Goal: Contribute content

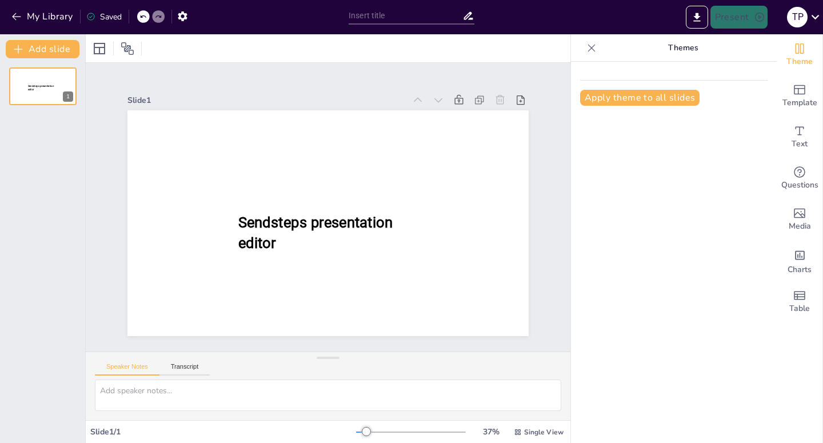
scroll to position [59, 0]
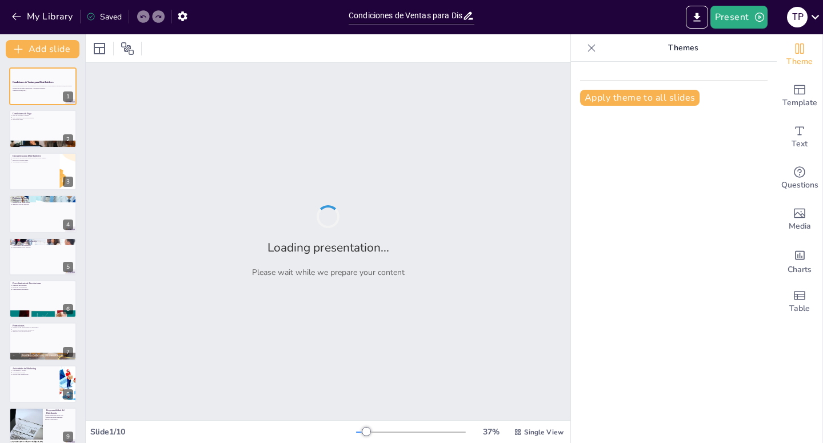
type input "Condiciones de Ventas para Distribuidores: Normativas y Procedimientos Clave"
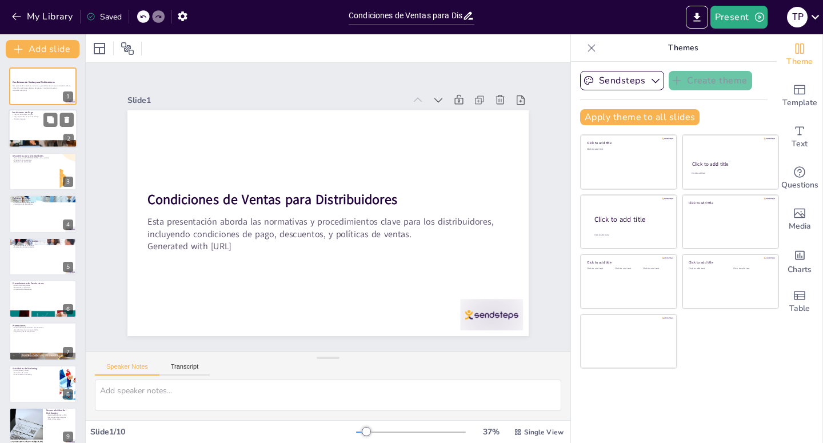
click at [30, 123] on div at bounding box center [43, 129] width 69 height 39
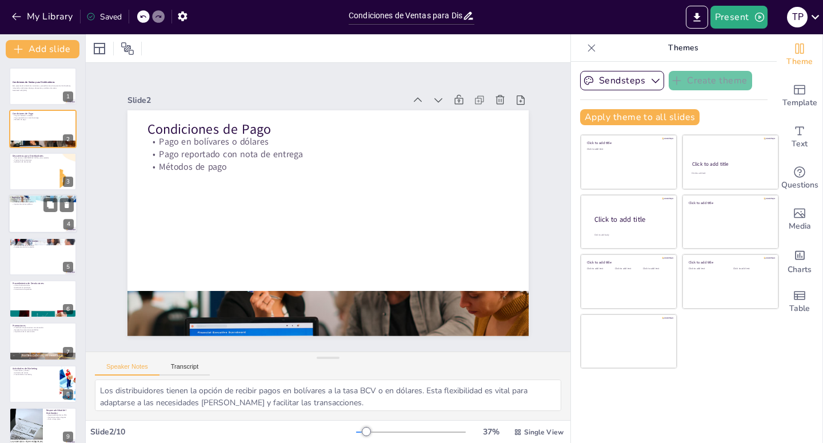
click at [43, 214] on div at bounding box center [43, 213] width 69 height 39
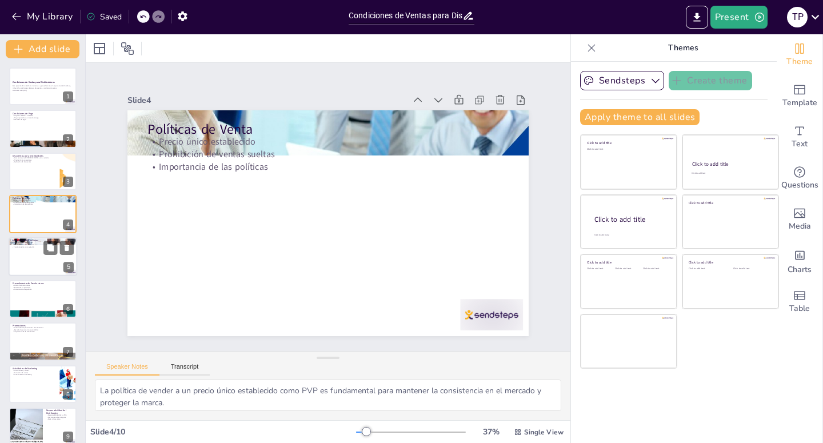
click at [49, 258] on div at bounding box center [43, 256] width 69 height 39
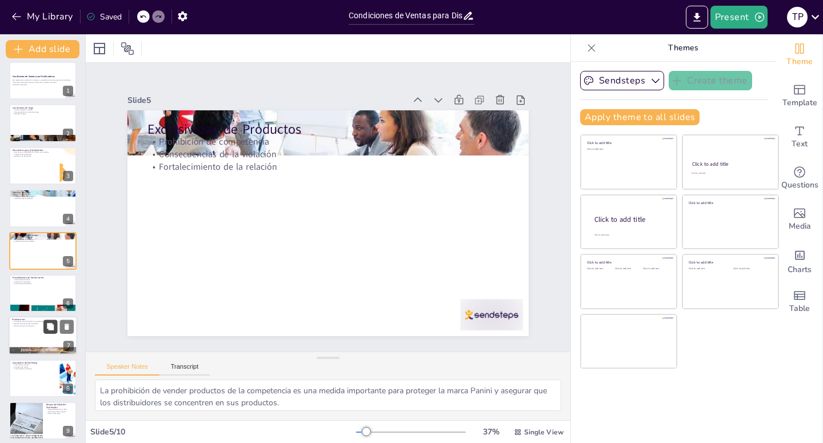
click at [45, 327] on button at bounding box center [50, 327] width 14 height 14
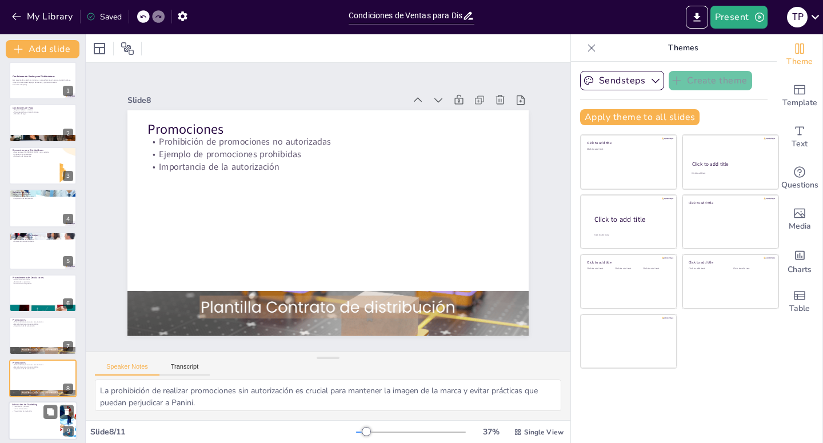
scroll to position [11, 0]
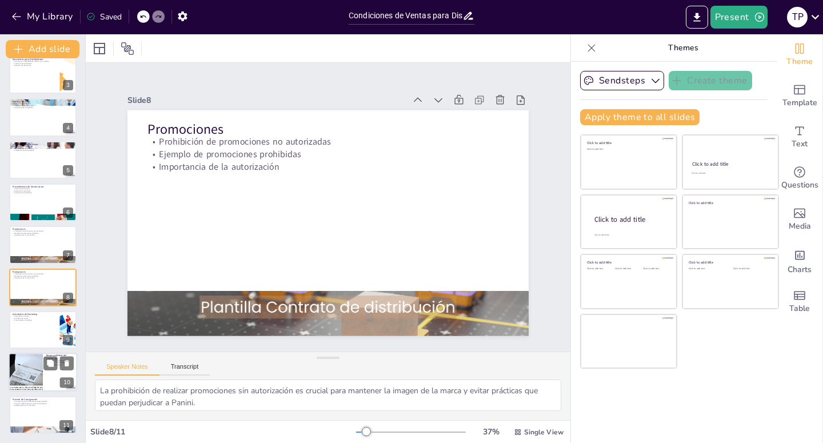
click at [47, 370] on div at bounding box center [43, 372] width 69 height 39
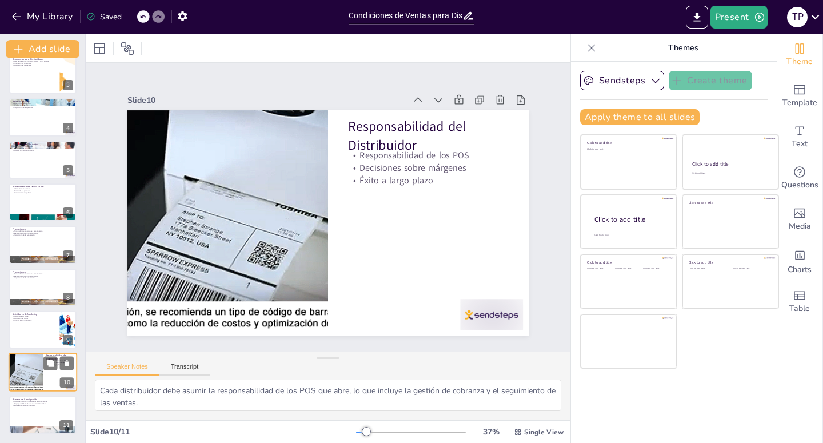
scroll to position [0, 0]
click at [35, 409] on div at bounding box center [43, 414] width 69 height 39
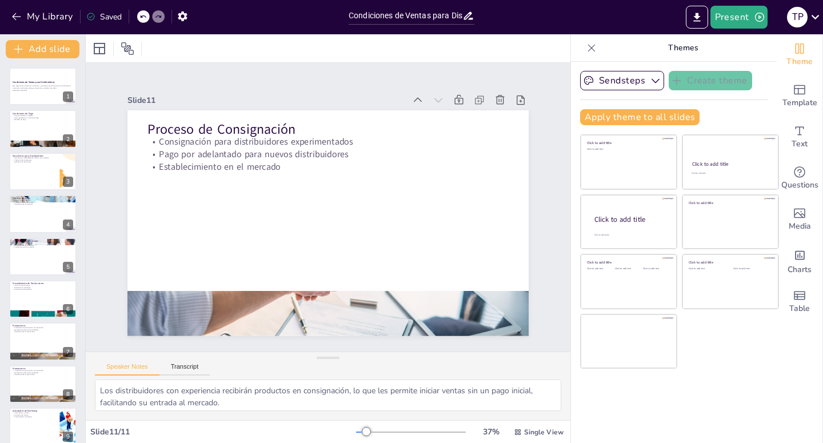
click at [143, 15] on icon at bounding box center [142, 16] width 7 height 7
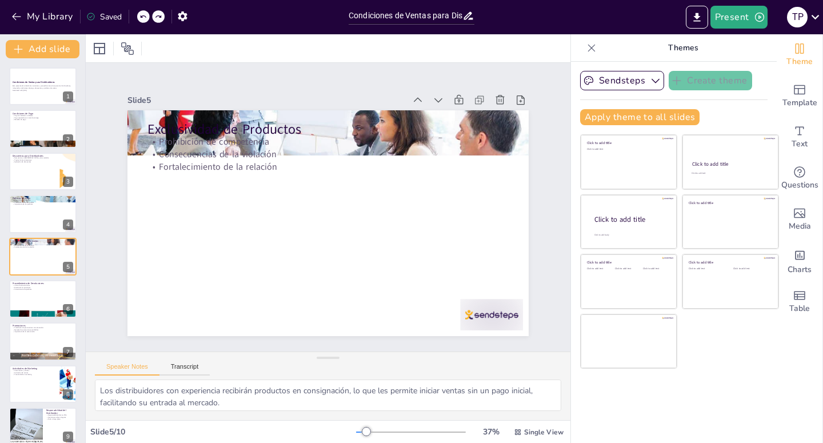
type textarea "La prohibición de vender productos de la competencia es una medida importante p…"
click at [143, 15] on icon at bounding box center [142, 16] width 7 height 7
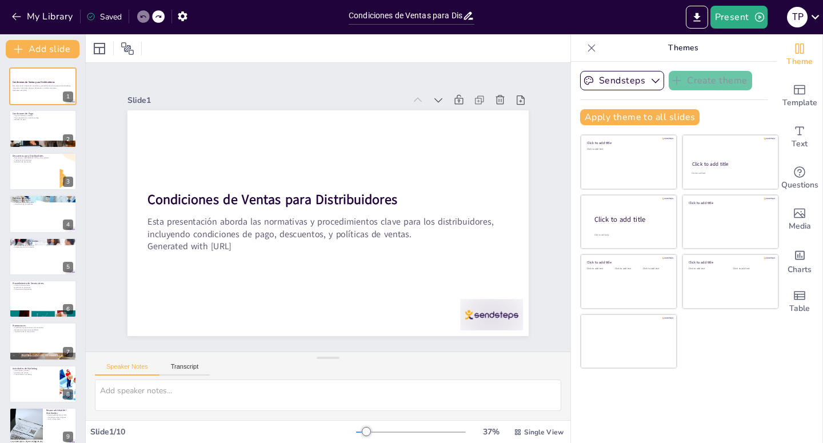
click at [143, 15] on icon at bounding box center [142, 16] width 7 height 7
click at [143, 15] on div "My Library Saved" at bounding box center [96, 16] width 193 height 21
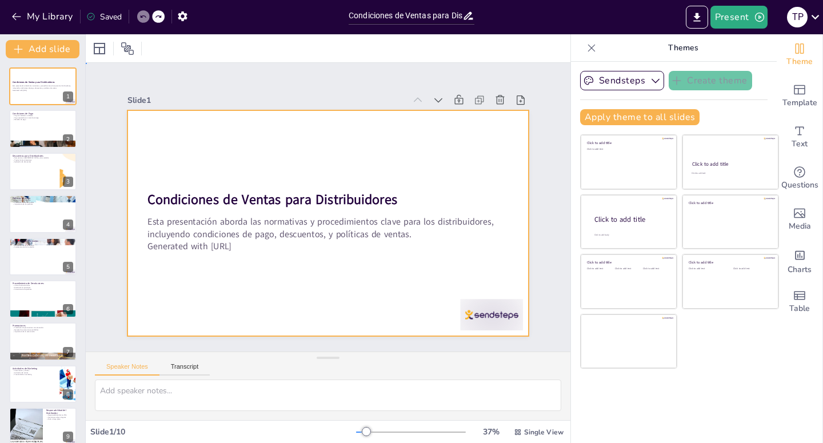
click at [193, 199] on div "Esta presentación aborda las normativas y procedimientos clave para los distrib…" at bounding box center [325, 233] width 364 height 84
click at [193, 232] on p "Generated with [URL]" at bounding box center [324, 246] width 361 height 50
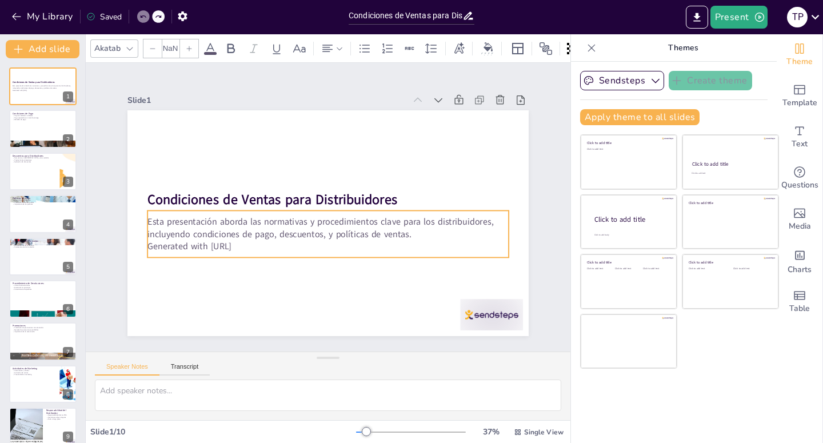
click at [211, 220] on p "Esta presentación aborda las normativas y procedimientos clave para los distrib…" at bounding box center [327, 227] width 361 height 25
type input "32"
click at [246, 240] on p "Generated with [URL]" at bounding box center [327, 246] width 361 height 13
click at [246, 236] on p "Generated with [URL]" at bounding box center [324, 246] width 361 height 50
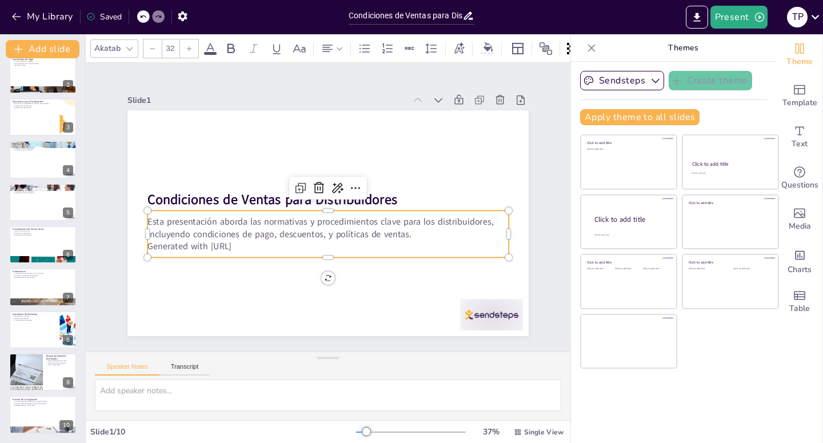
click at [534, 132] on div "Slide 1 Condiciones de Ventas para Distribuidores Esta presentación aborda las …" at bounding box center [328, 207] width 490 height 305
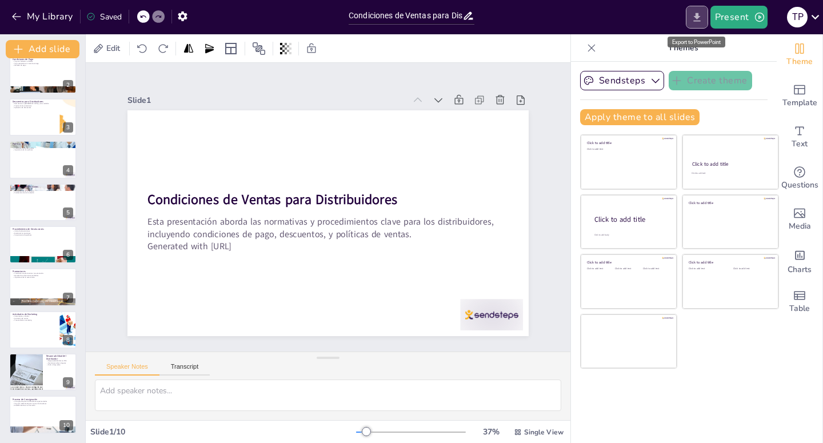
click at [698, 17] on icon "Export to PowerPoint" at bounding box center [696, 17] width 7 height 9
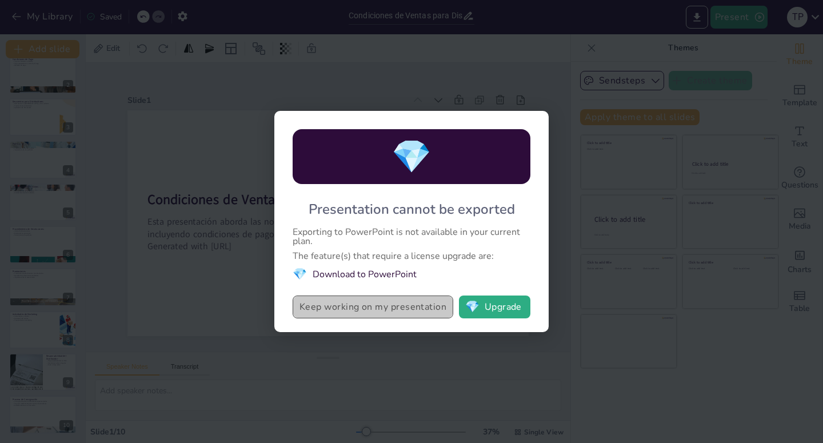
click at [400, 306] on button "Keep working on my presentation" at bounding box center [373, 306] width 161 height 23
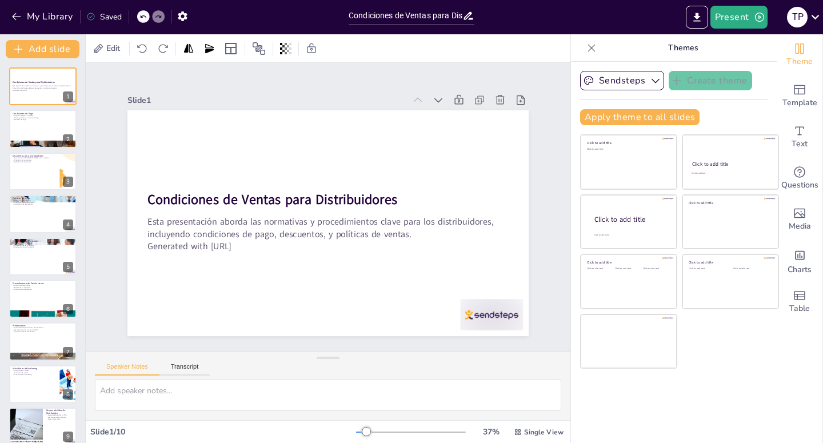
scroll to position [54, 0]
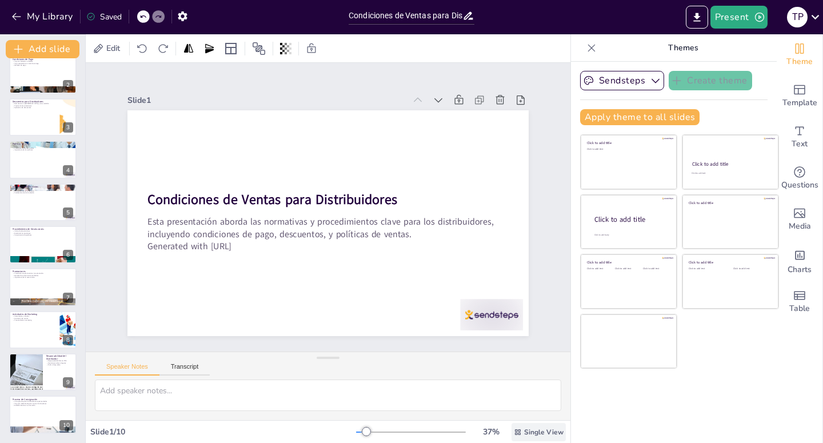
click at [524, 431] on span "Single View" at bounding box center [543, 431] width 39 height 9
click at [374, 77] on div "Slide 1 Condiciones de Ventas para Distribuidores Esta presentación aborda las …" at bounding box center [328, 207] width 426 height 298
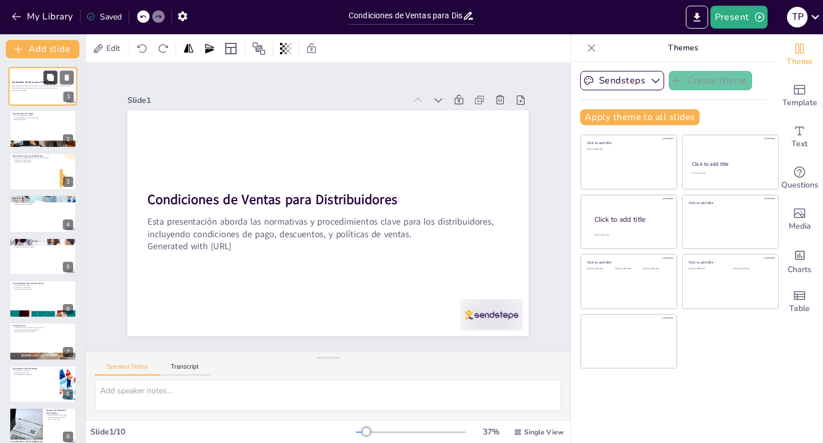
click at [53, 81] on icon at bounding box center [50, 77] width 7 height 7
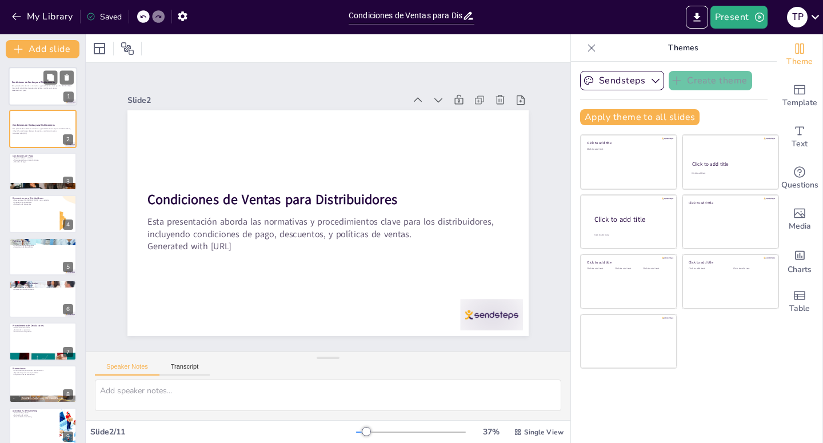
scroll to position [11, 0]
click at [34, 93] on div at bounding box center [43, 86] width 69 height 39
click at [39, 163] on div at bounding box center [43, 171] width 69 height 39
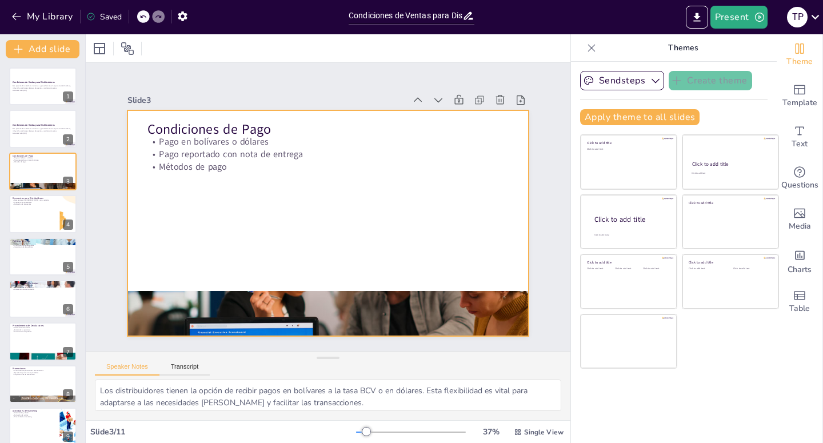
click at [224, 302] on div at bounding box center [317, 312] width 420 height 241
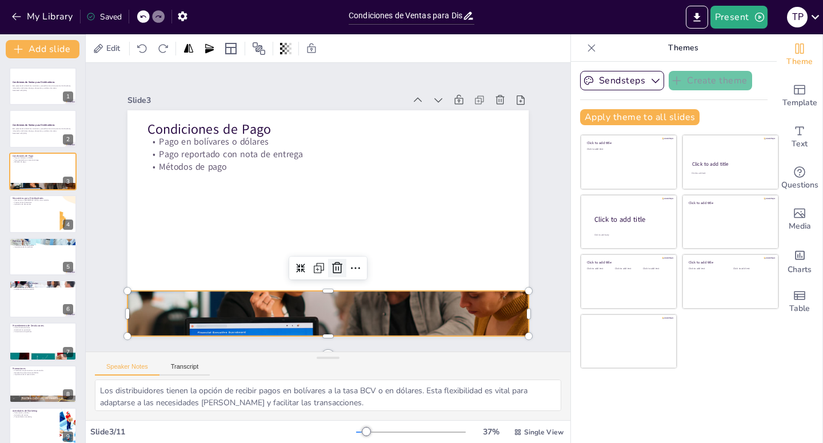
click at [330, 263] on icon at bounding box center [337, 268] width 14 height 14
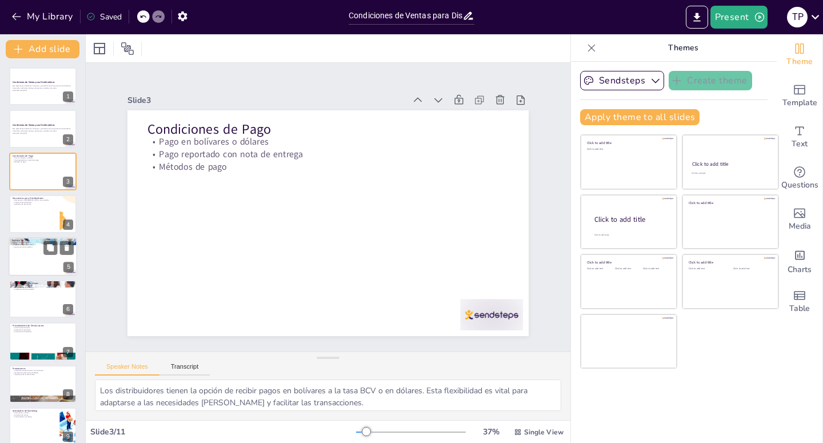
click at [43, 257] on div at bounding box center [43, 256] width 69 height 39
type textarea "La política de vender a un precio único establecido como PVP es fundamental par…"
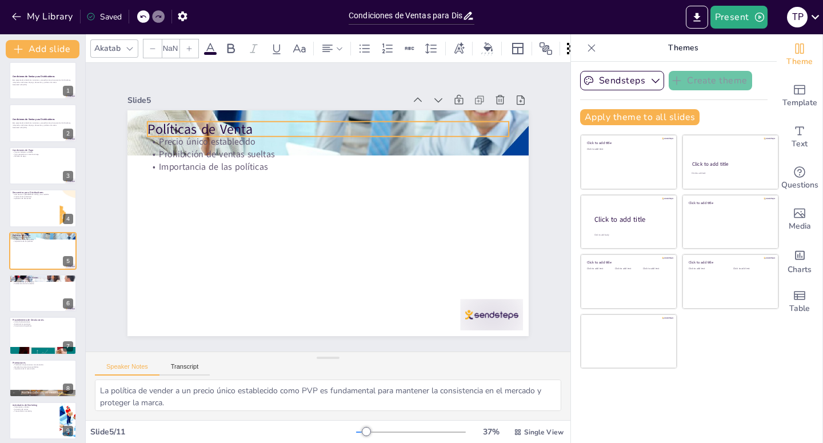
click at [329, 127] on p "Políticas de Venta" at bounding box center [344, 131] width 357 height 94
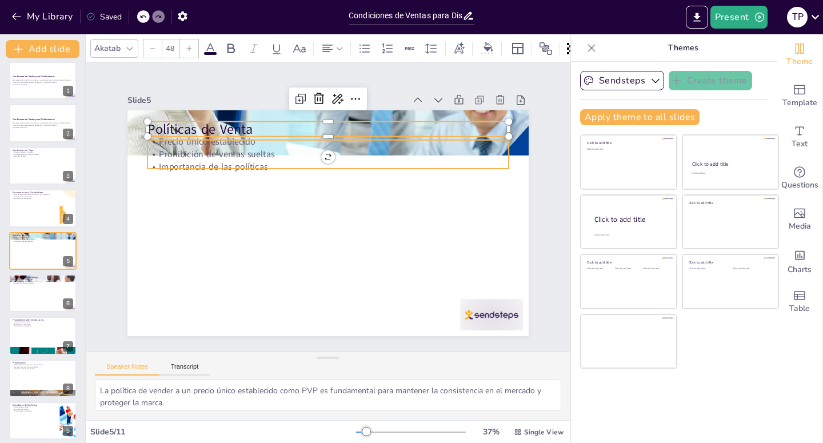
click at [348, 145] on p "Prohibición de ventas sueltas" at bounding box center [333, 155] width 361 height 50
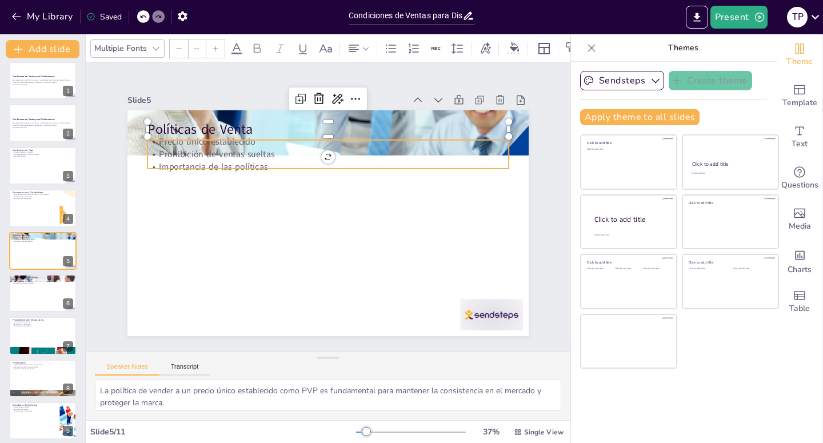
type input "32"
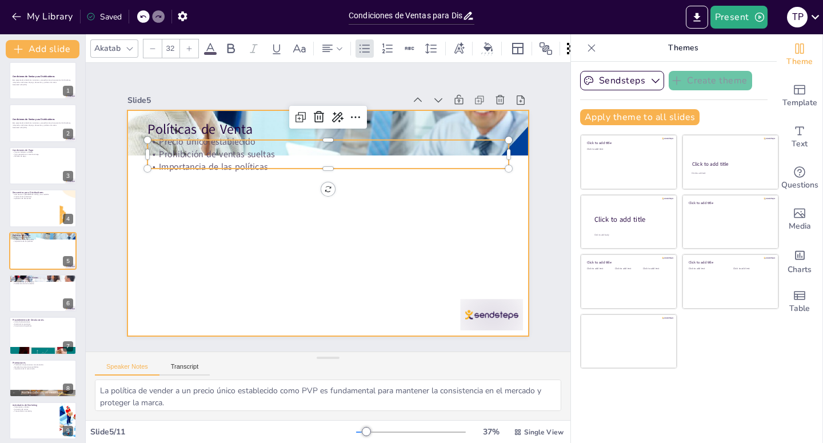
click at [358, 239] on div at bounding box center [326, 223] width 422 height 266
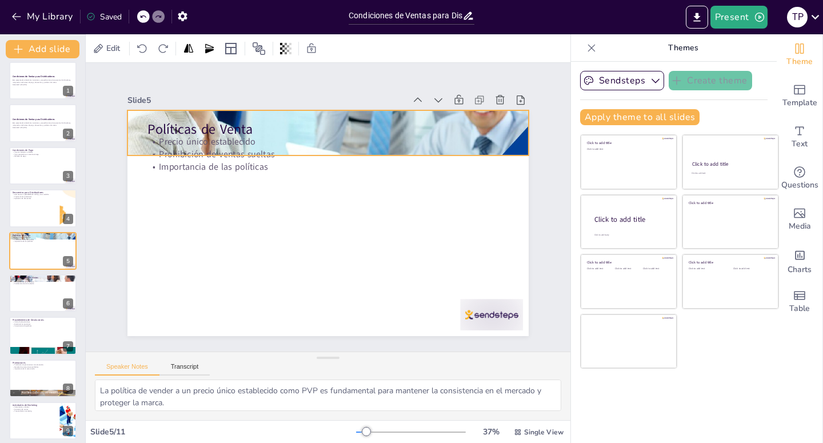
click at [507, 121] on div at bounding box center [335, 133] width 441 height 441
click at [376, 93] on icon at bounding box center [385, 102] width 18 height 18
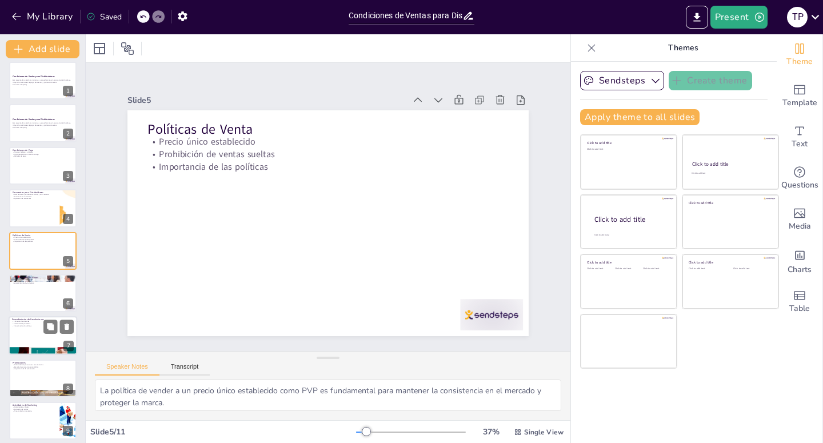
click at [37, 345] on div at bounding box center [43, 336] width 69 height 39
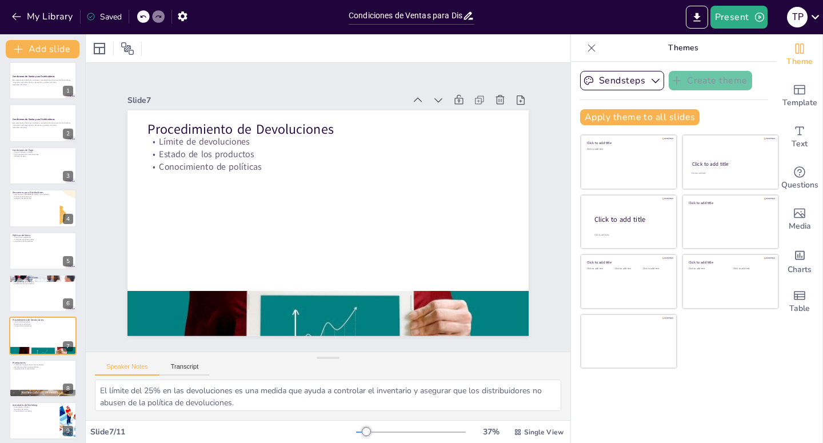
scroll to position [90, 0]
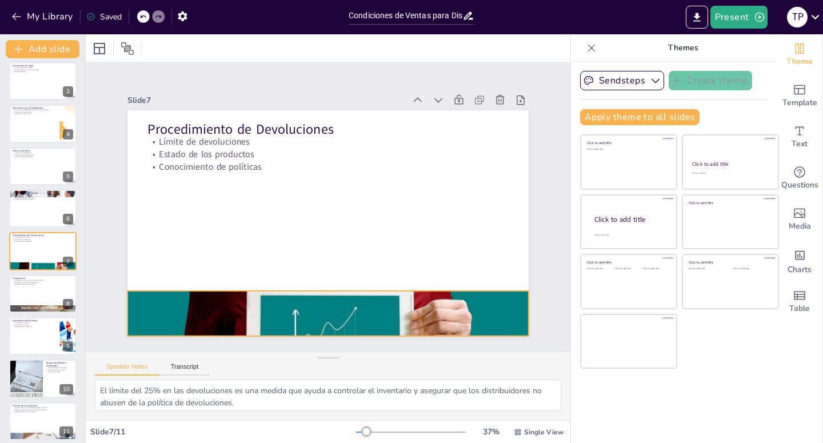
click at [274, 309] on div at bounding box center [316, 313] width 427 height 312
click at [330, 262] on icon at bounding box center [330, 268] width 15 height 15
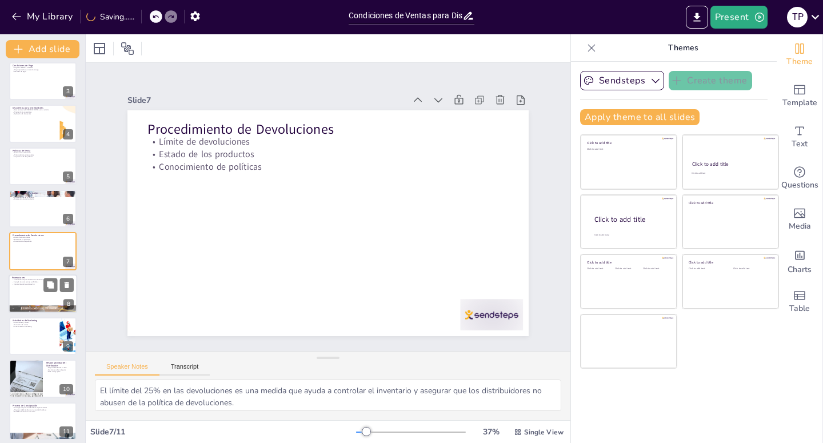
click at [43, 293] on div at bounding box center [43, 293] width 69 height 39
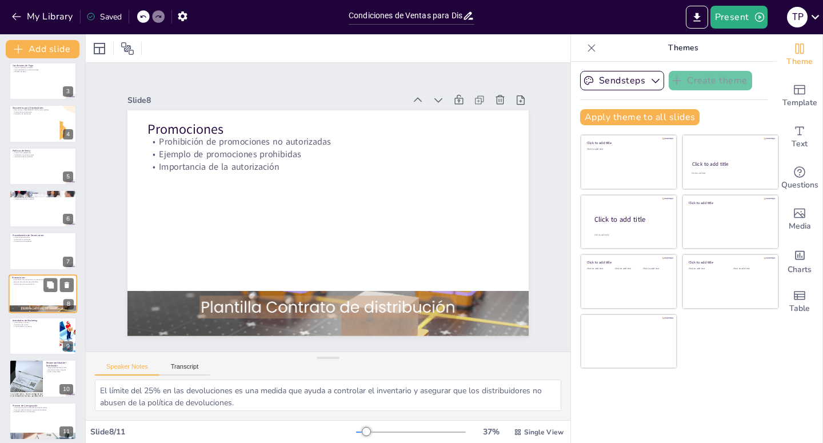
type textarea "La prohibición de realizar promociones sin autorización es crucial para mantene…"
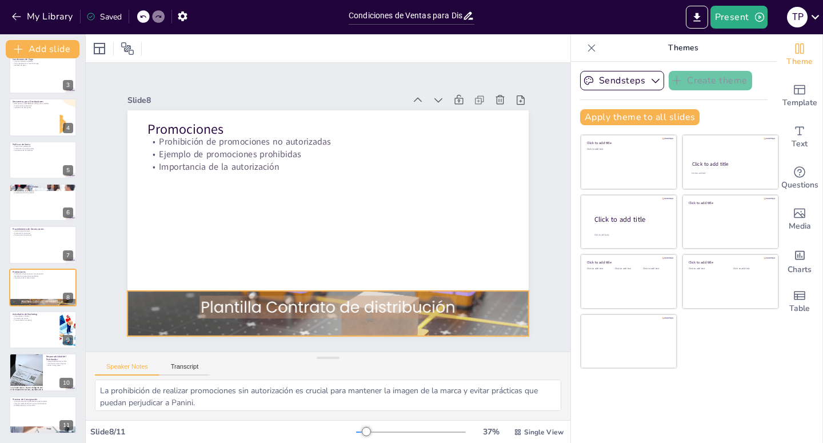
click at [232, 312] on div at bounding box center [327, 313] width 401 height 267
click at [232, 312] on div at bounding box center [316, 313] width 427 height 308
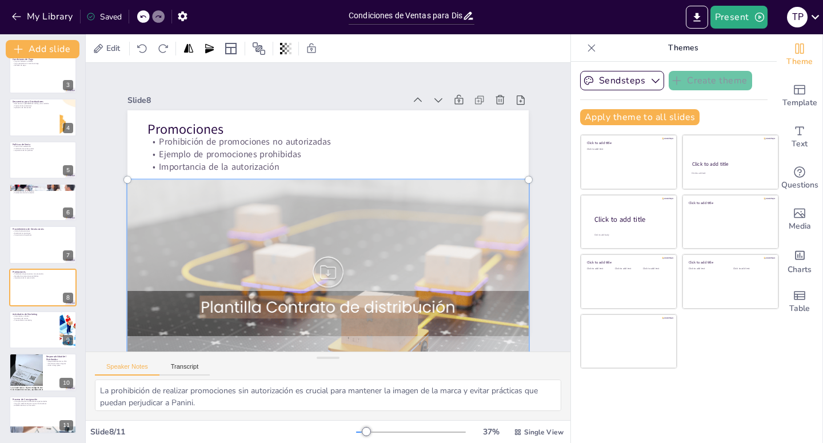
click at [375, 130] on p "Promociones" at bounding box center [335, 129] width 361 height 56
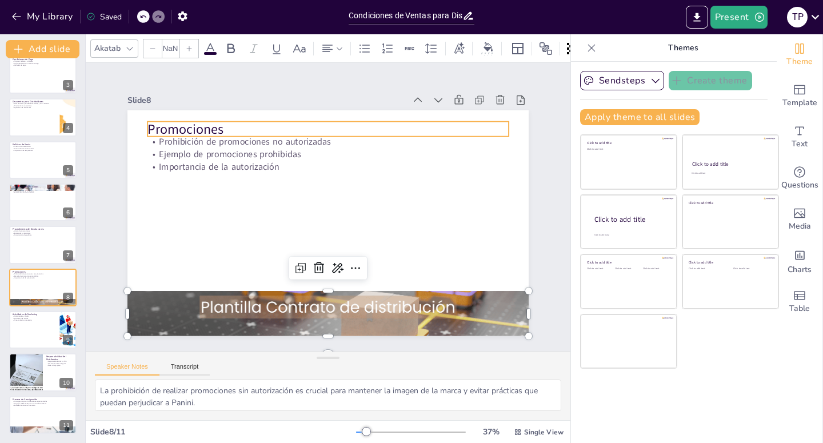
type input "48"
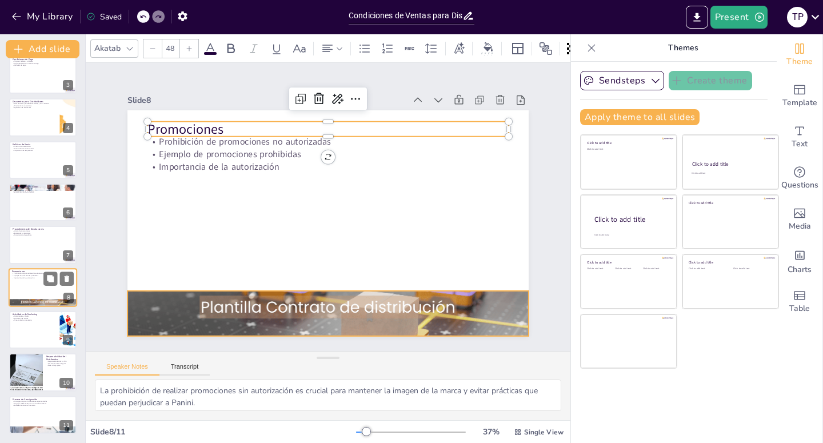
click at [53, 300] on div at bounding box center [43, 303] width 69 height 46
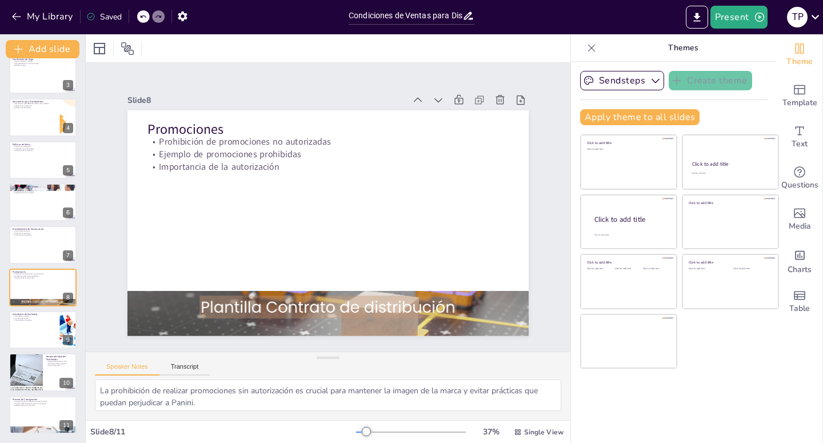
scroll to position [11, 0]
click at [232, 304] on div at bounding box center [316, 313] width 427 height 308
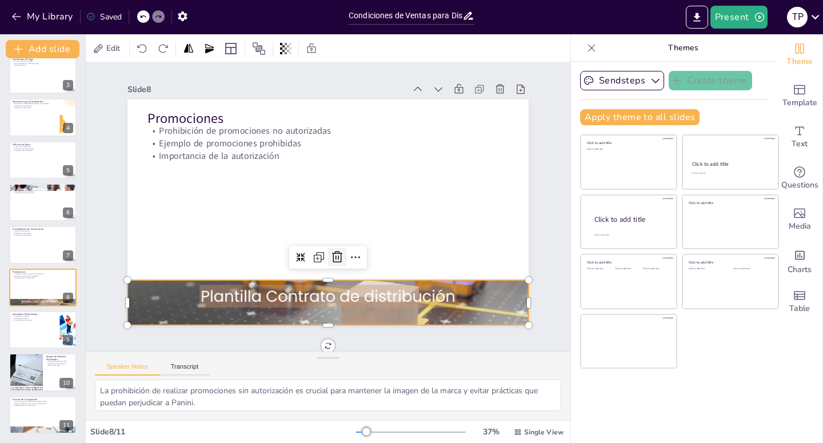
click at [328, 251] on icon at bounding box center [332, 257] width 15 height 15
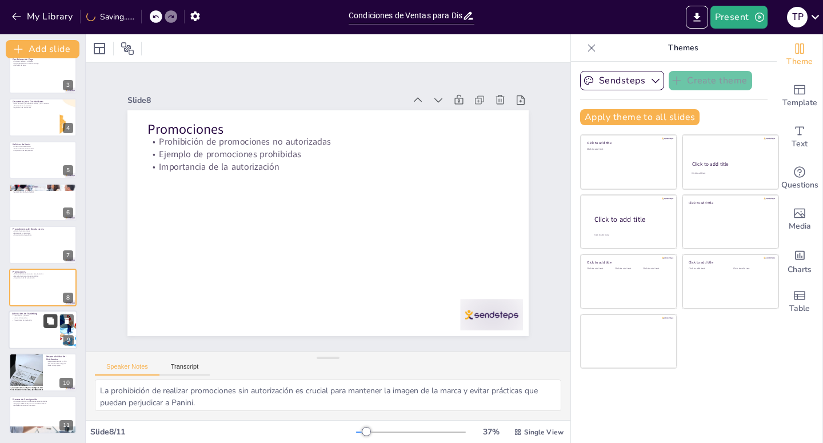
click at [46, 327] on button at bounding box center [50, 321] width 14 height 14
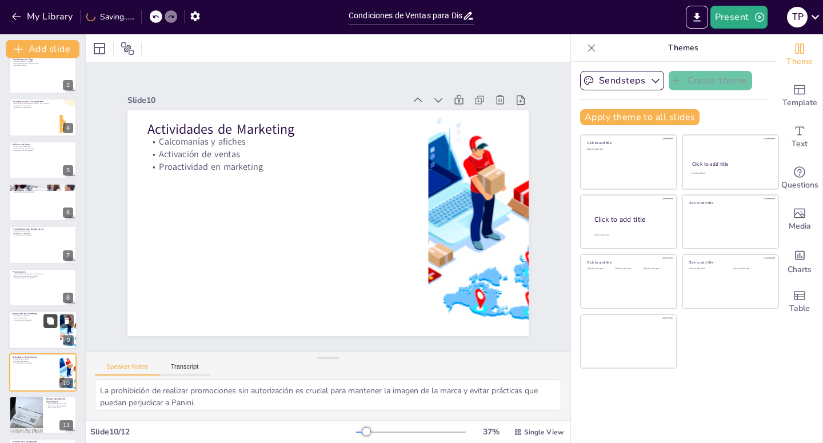
type textarea "Colocar calcomanías y afiches de venta es una estrategia efectiva para aumentar…"
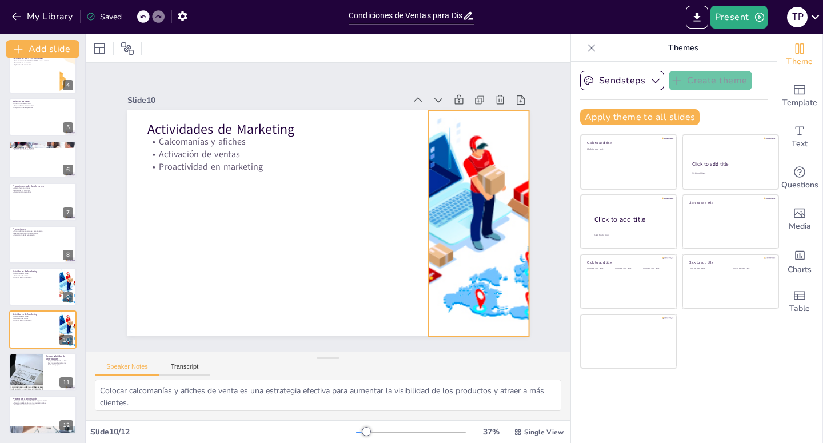
click at [461, 219] on div at bounding box center [472, 254] width 647 height 349
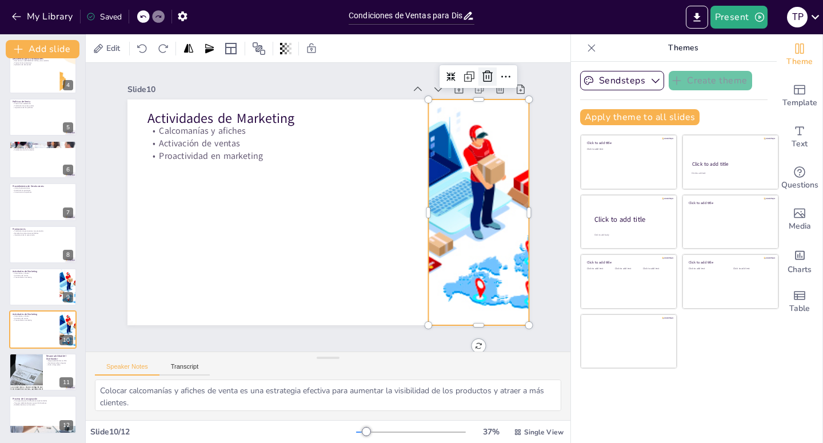
click at [495, 87] on icon at bounding box center [500, 93] width 11 height 12
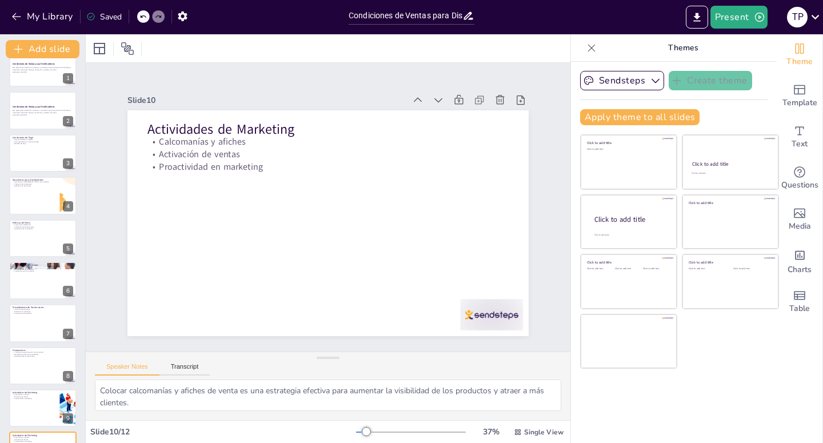
scroll to position [0, 0]
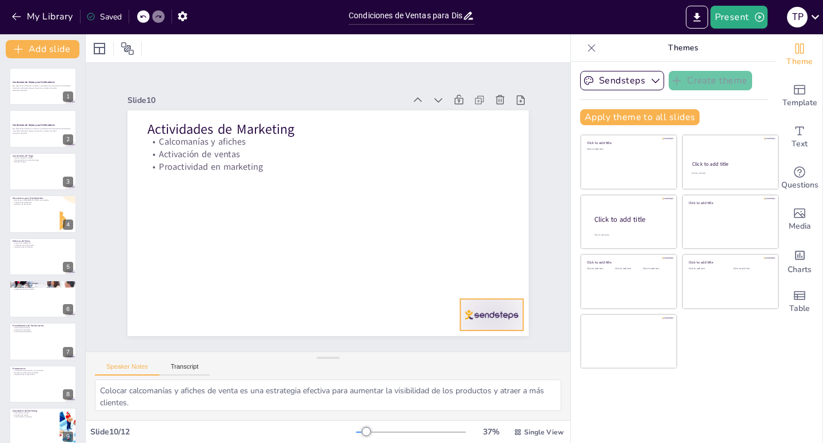
click at [471, 313] on div at bounding box center [480, 332] width 66 height 38
click at [494, 269] on icon at bounding box center [501, 276] width 14 height 14
click at [31, 93] on div at bounding box center [43, 86] width 69 height 39
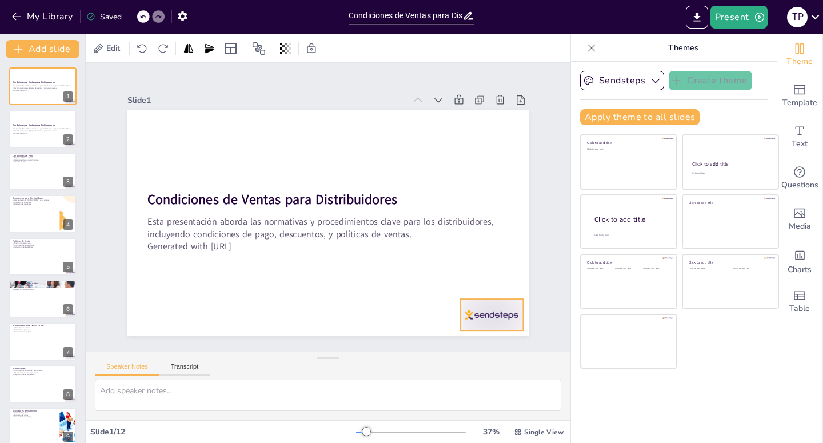
click at [478, 308] on div at bounding box center [491, 314] width 63 height 31
click at [494, 274] on icon at bounding box center [501, 276] width 14 height 14
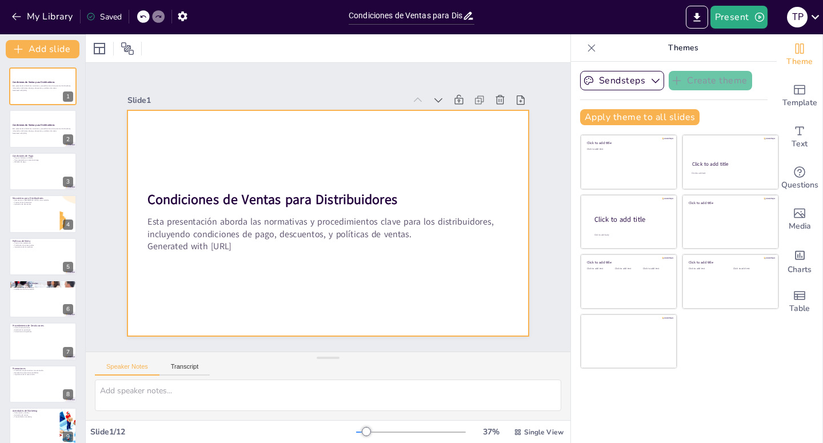
click at [343, 289] on div at bounding box center [327, 223] width 401 height 226
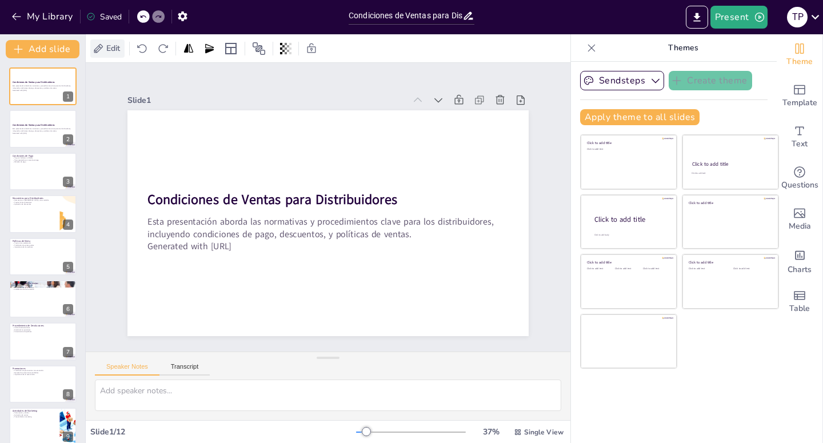
click at [102, 45] on icon at bounding box center [98, 48] width 11 height 11
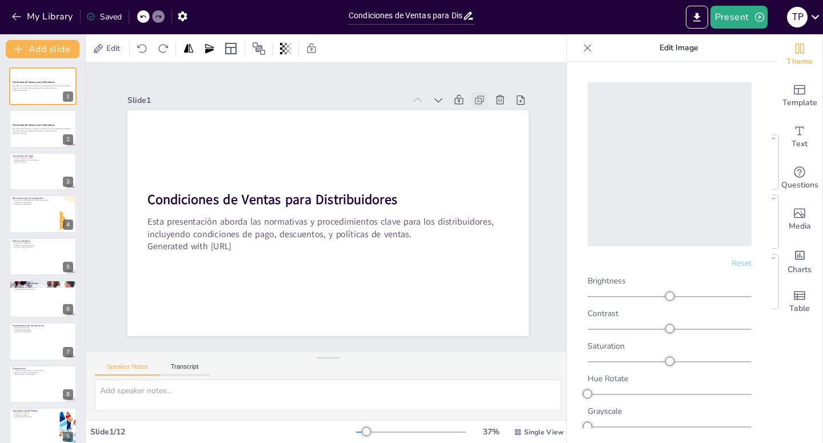
click at [486, 114] on icon at bounding box center [489, 117] width 6 height 6
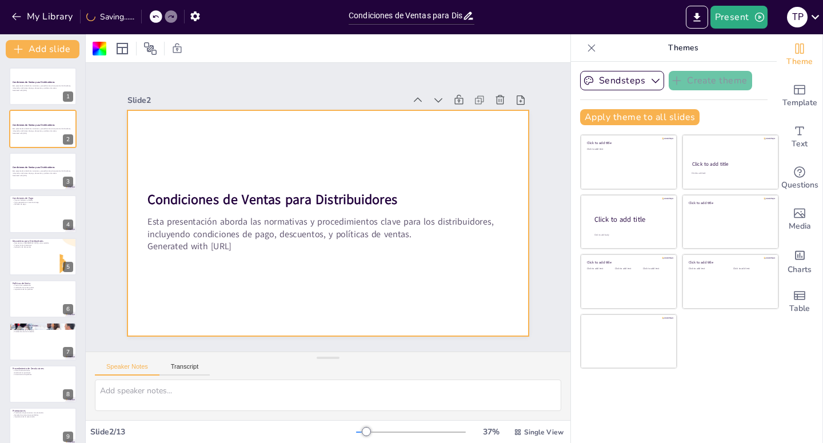
click at [425, 294] on div at bounding box center [320, 221] width 460 height 396
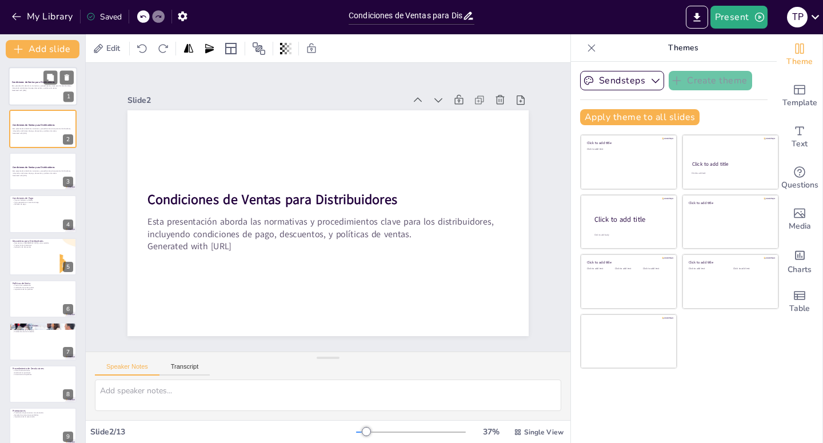
click at [41, 83] on strong "Condiciones de Ventas para Distribuidores" at bounding box center [33, 82] width 43 height 3
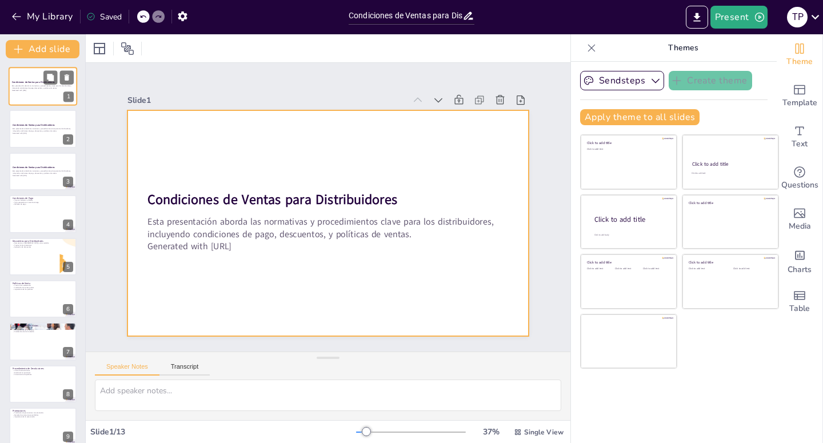
click at [25, 81] on div at bounding box center [43, 86] width 69 height 39
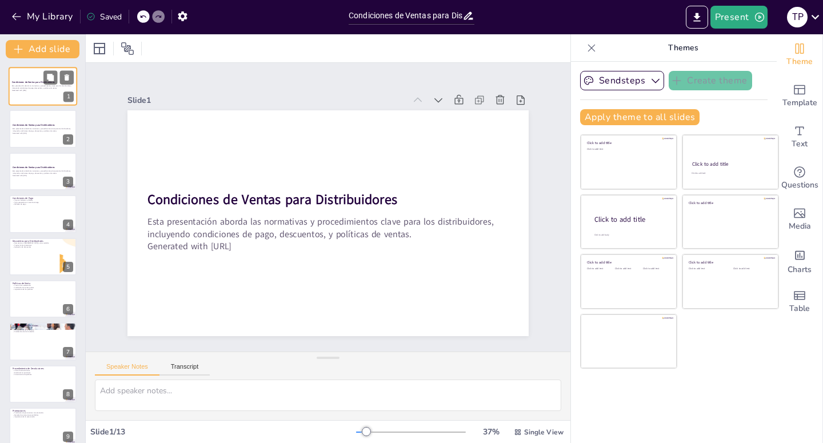
scroll to position [11, 0]
click at [14, 16] on icon "button" at bounding box center [16, 16] width 9 height 7
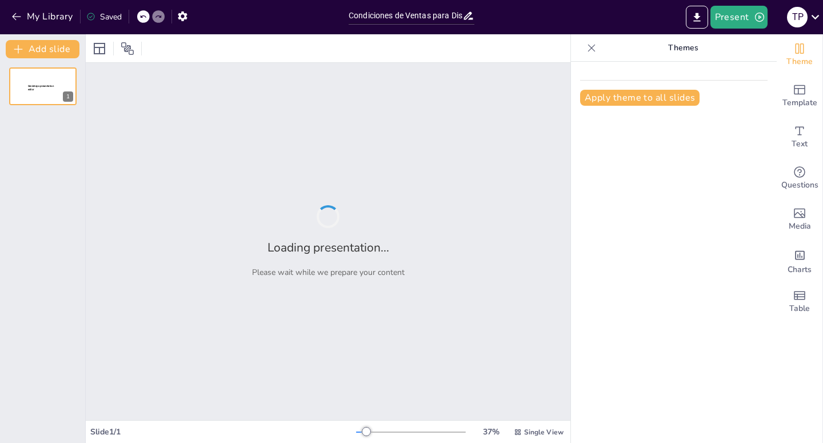
type input "Condiciones de Ventas para Distribuidores: Normativas y Procedimientos Clave"
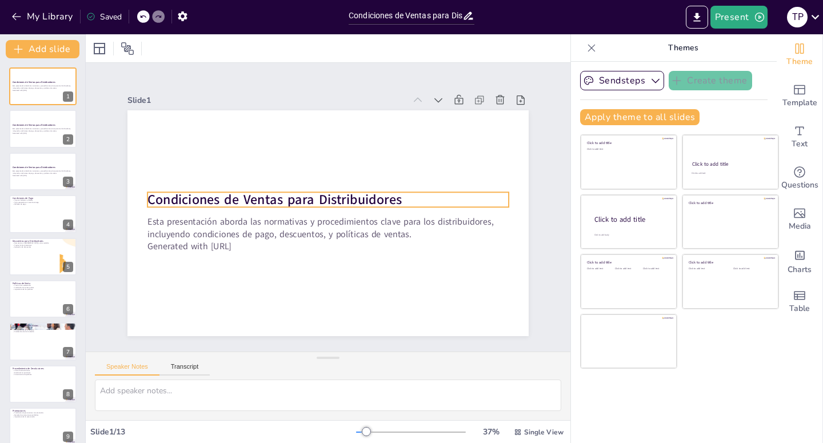
click at [330, 195] on strong "Condiciones de Ventas para Distribuidores" at bounding box center [274, 200] width 254 height 18
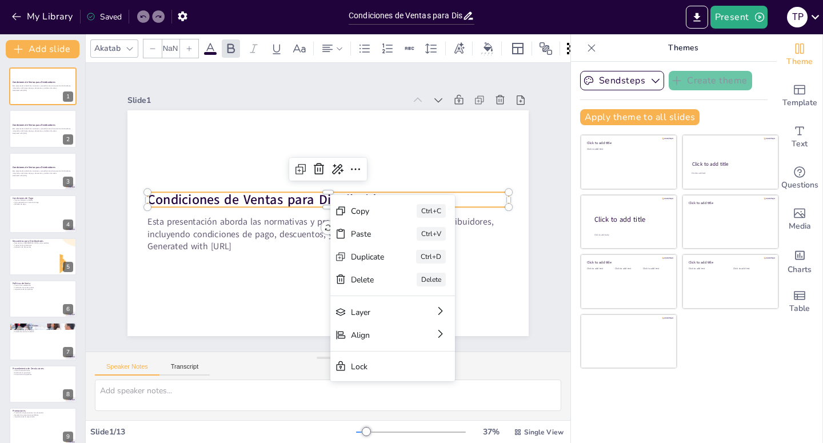
type input "48"
click at [437, 269] on div "Copy" at bounding box center [454, 274] width 34 height 11
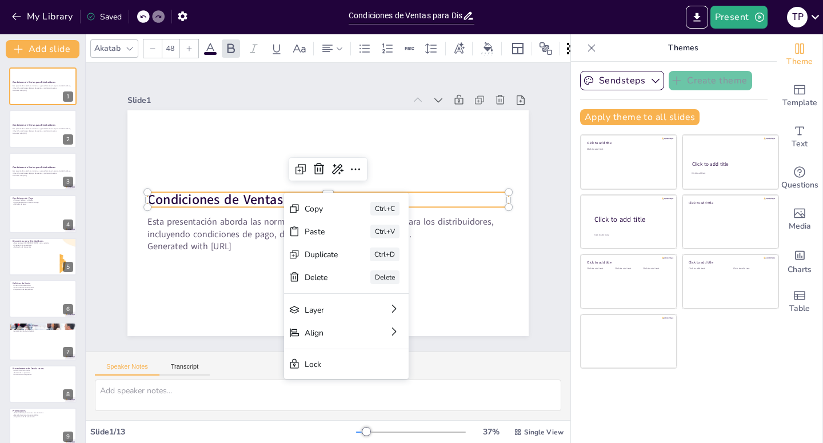
click at [537, 264] on div "Slide 1 Condiciones de Ventas para Distribuidores Esta presentación aborda las …" at bounding box center [327, 207] width 465 height 258
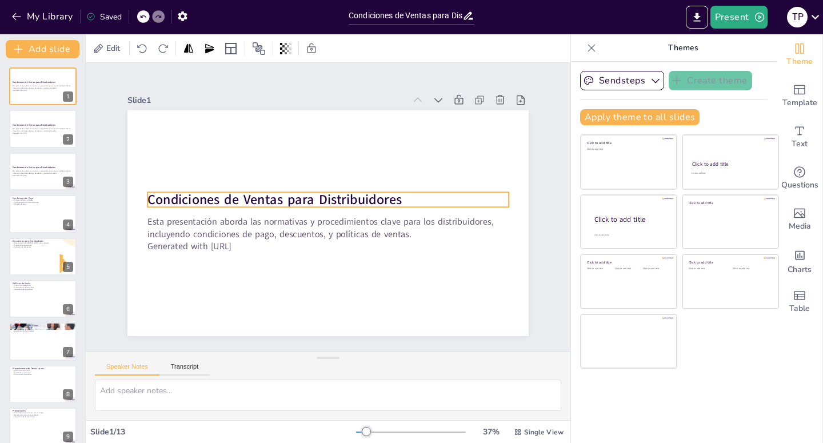
click at [269, 194] on strong "Condiciones de Ventas para Distribuidores" at bounding box center [276, 193] width 255 height 45
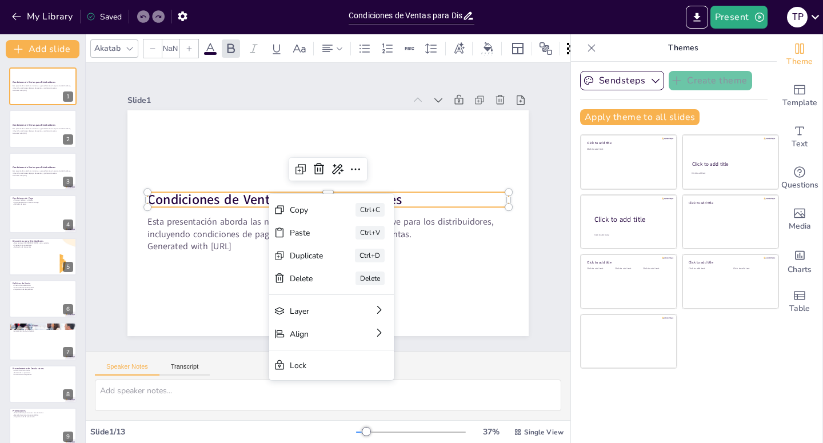
type input "48"
click at [375, 267] on div "Copy" at bounding box center [392, 272] width 34 height 11
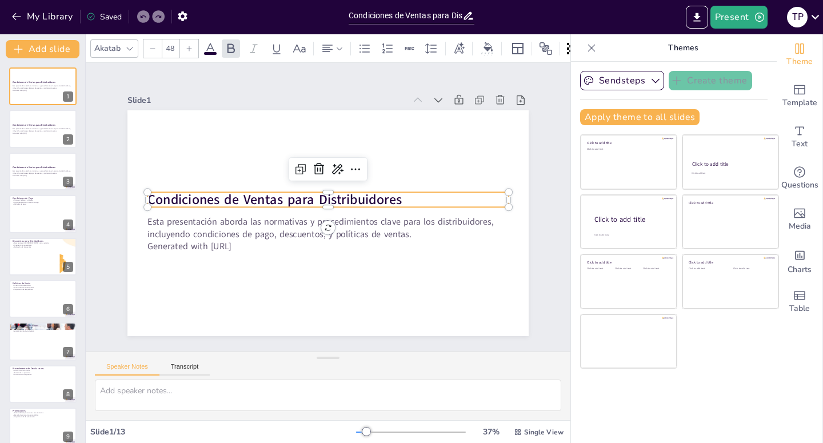
click at [333, 194] on strong "Condiciones de Ventas para Distribuidores" at bounding box center [276, 194] width 255 height 45
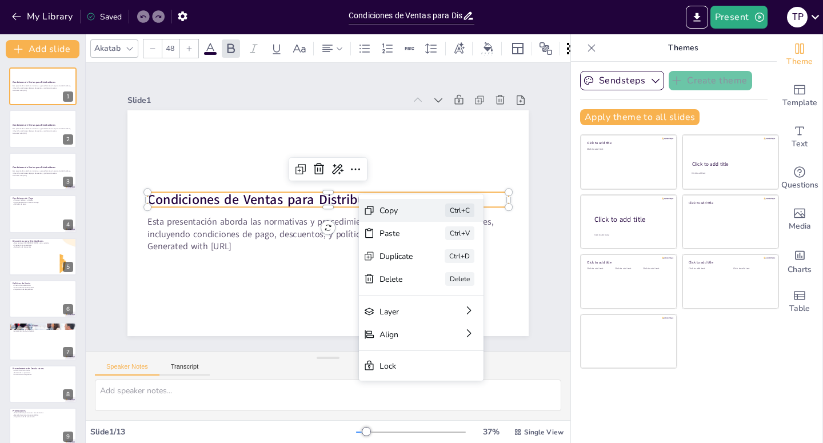
click at [447, 295] on div "Copy" at bounding box center [464, 304] width 35 height 18
